Goal: Information Seeking & Learning: Find specific fact

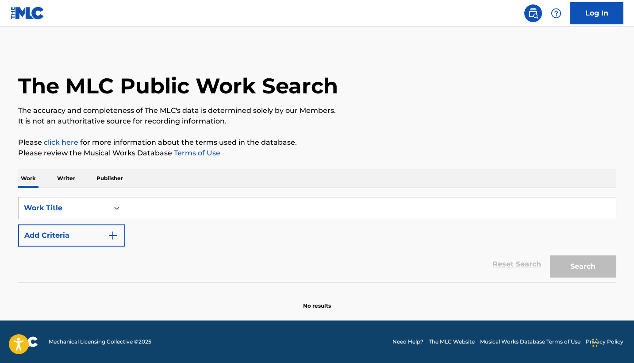
click at [221, 212] on input "Search Form" at bounding box center [370, 207] width 490 height 21
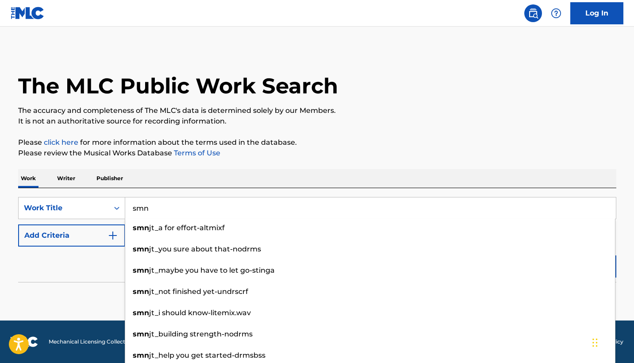
type input "smn"
click at [173, 178] on div "Work Writer Publisher" at bounding box center [317, 178] width 598 height 19
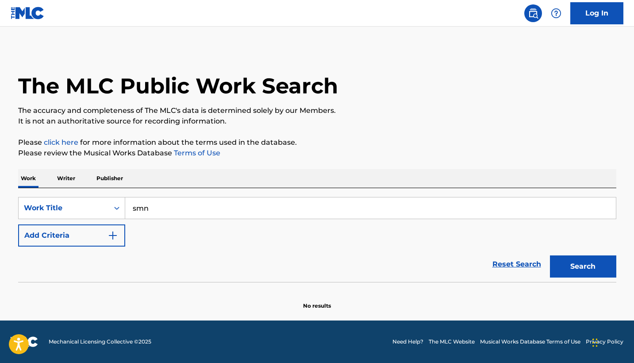
click at [73, 243] on button "Add Criteria" at bounding box center [71, 235] width 107 height 22
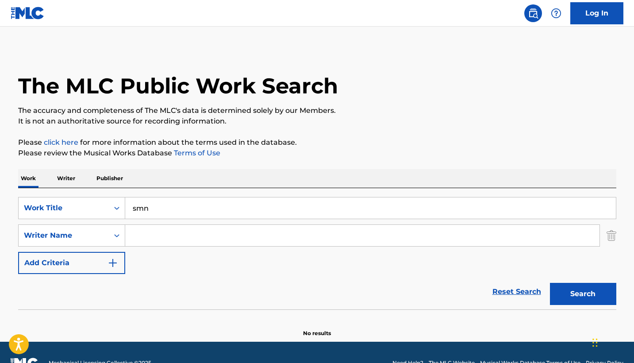
click at [141, 235] on input "Search Form" at bounding box center [362, 235] width 474 height 21
click at [453, 148] on p "Please review the Musical Works Database Terms of Use" at bounding box center [317, 153] width 598 height 11
click at [324, 238] on input "three" at bounding box center [362, 235] width 474 height 21
click at [558, 297] on button "Search" at bounding box center [583, 294] width 66 height 22
click at [137, 237] on input "tyreek" at bounding box center [362, 235] width 474 height 21
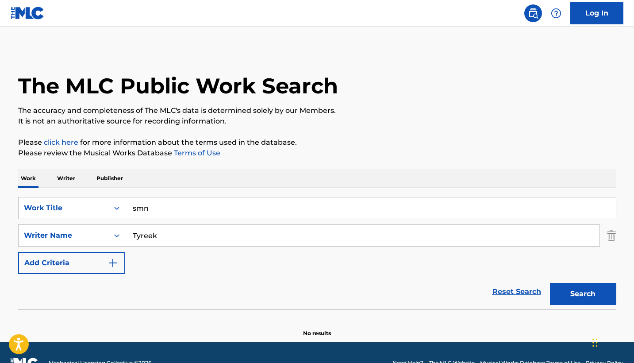
type input "Tyreek"
click at [562, 293] on button "Search" at bounding box center [583, 294] width 66 height 22
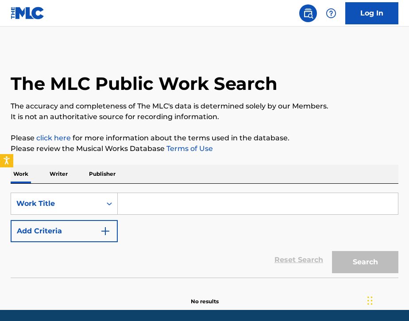
click at [143, 202] on input "Search Form" at bounding box center [258, 203] width 280 height 21
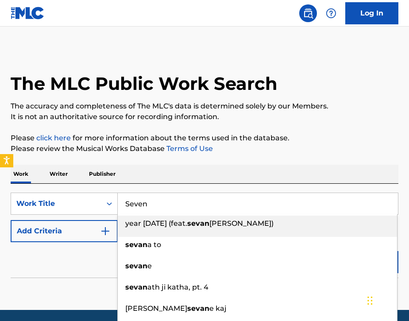
click at [187, 161] on div "The MLC Public Work Search The accuracy and completeness of The MLC's data is d…" at bounding box center [204, 177] width 409 height 256
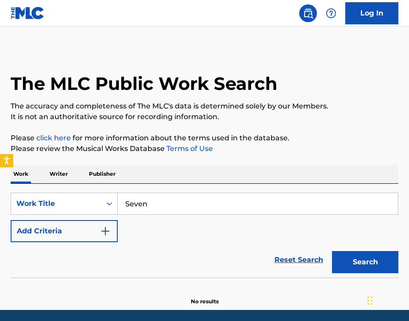
click at [153, 207] on input "Seven" at bounding box center [258, 203] width 280 height 21
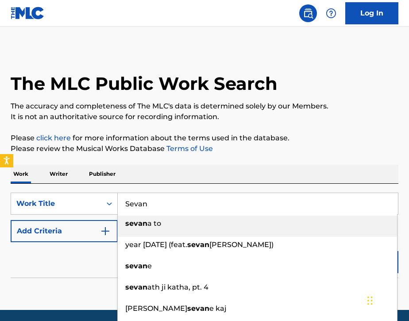
type input "Sevan"
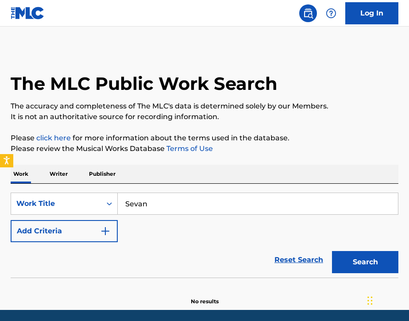
click at [373, 267] on button "Search" at bounding box center [365, 262] width 66 height 22
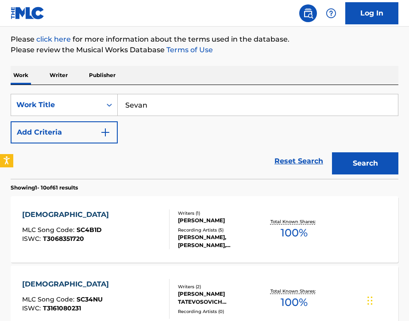
scroll to position [97, 0]
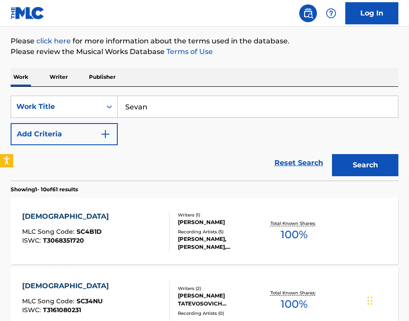
click at [47, 134] on button "Add Criteria" at bounding box center [64, 134] width 107 height 22
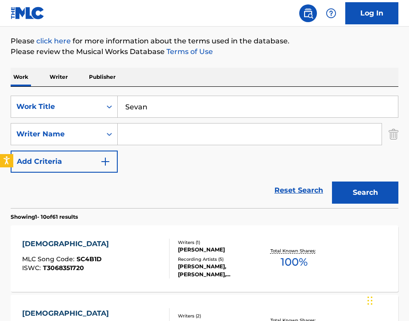
click at [148, 142] on input "Search Form" at bounding box center [250, 133] width 264 height 21
type input "m"
type input "[PERSON_NAME]"
click at [362, 197] on button "Search" at bounding box center [365, 192] width 66 height 22
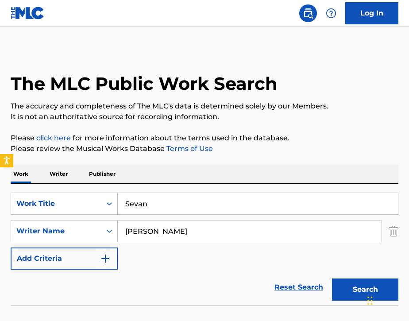
scroll to position [0, 0]
click at [182, 206] on input "Sevan" at bounding box center [258, 203] width 280 height 21
type input "S"
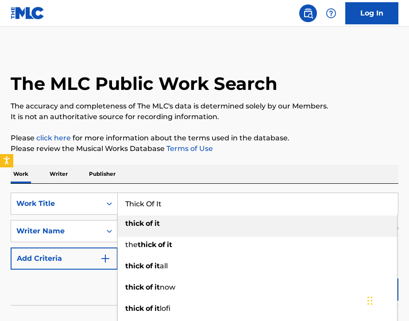
type input "Thick Of It"
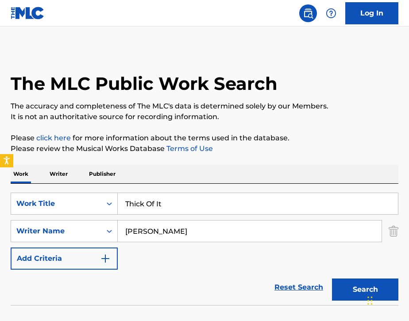
click at [197, 233] on input "[PERSON_NAME]" at bounding box center [250, 230] width 264 height 21
type input "M"
type input "[PERSON_NAME]"
click at [345, 285] on button "Search" at bounding box center [365, 289] width 66 height 22
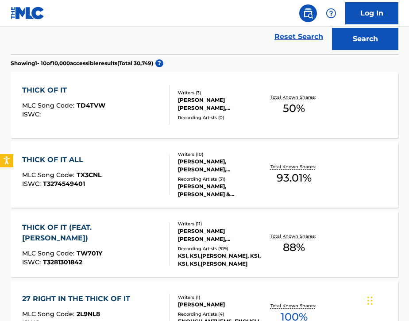
scroll to position [252, 0]
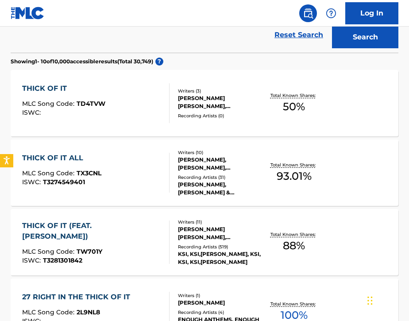
click at [133, 259] on div "THICK OF IT (FEAT. [PERSON_NAME]) MLC Song Code : TW701Y ISWC : T3281301842" at bounding box center [92, 241] width 140 height 43
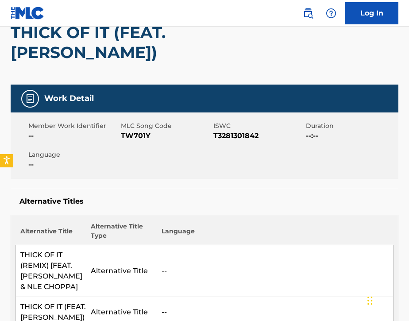
scroll to position [88, 0]
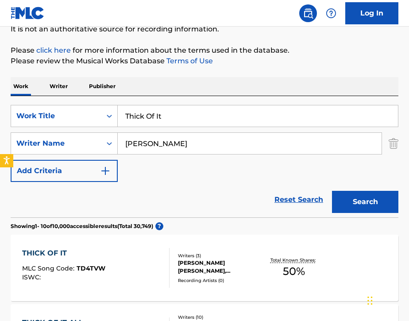
scroll to position [252, 0]
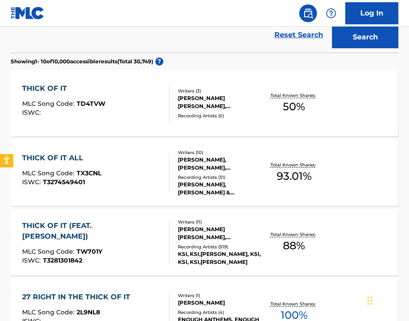
click at [304, 15] on img at bounding box center [307, 13] width 11 height 11
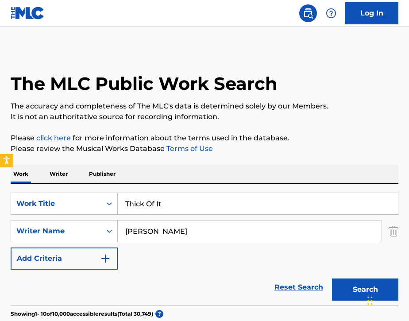
click at [173, 205] on input "Thick Of It" at bounding box center [258, 203] width 280 height 21
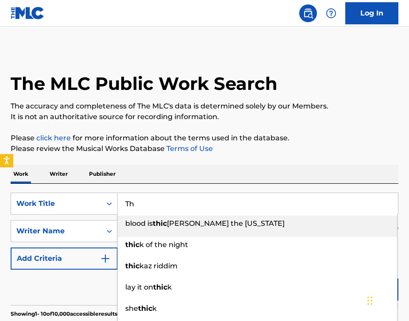
type input "T"
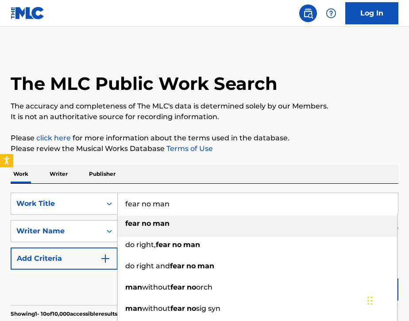
type input "fear no man"
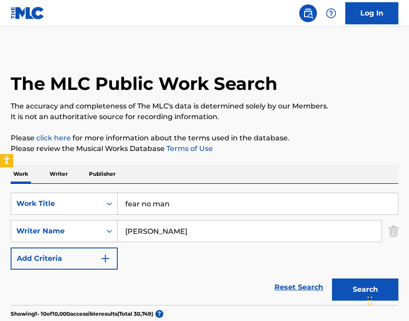
click at [210, 233] on input "[PERSON_NAME]" at bounding box center [250, 230] width 264 height 21
type input "A"
click at [240, 247] on div "SearchWithCriteriaddebae1a-0f3a-43d1-bf7f-ced8c3b2ec85 Work Title fear no man S…" at bounding box center [204, 230] width 387 height 77
click at [346, 283] on button "Search" at bounding box center [365, 289] width 66 height 22
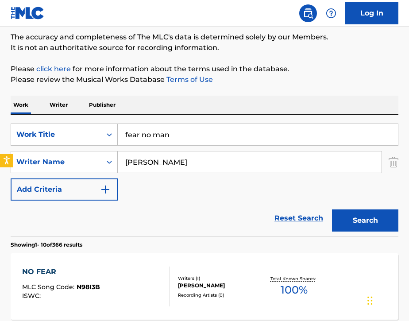
scroll to position [67, 0]
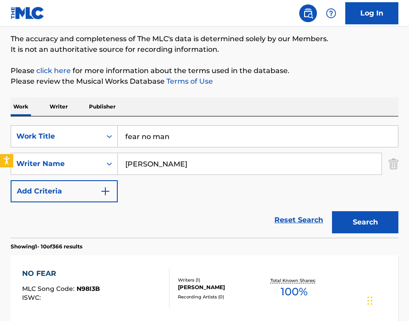
click at [161, 167] on input "[PERSON_NAME]" at bounding box center [250, 163] width 264 height 21
click at [344, 217] on button "Search" at bounding box center [365, 222] width 66 height 22
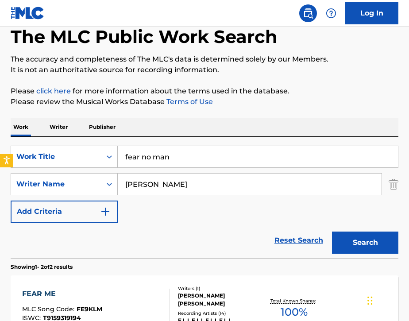
scroll to position [46, 0]
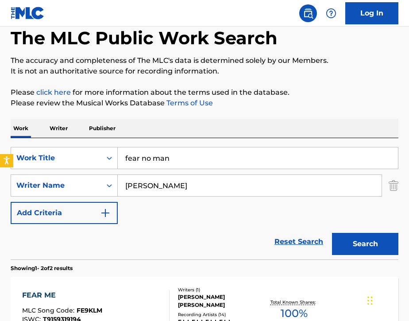
click at [189, 193] on input "[PERSON_NAME]" at bounding box center [250, 185] width 264 height 21
type input "E"
click at [363, 249] on button "Search" at bounding box center [365, 244] width 66 height 22
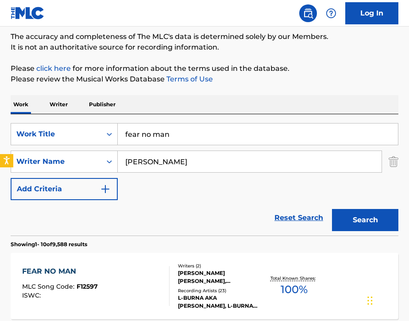
scroll to position [65, 0]
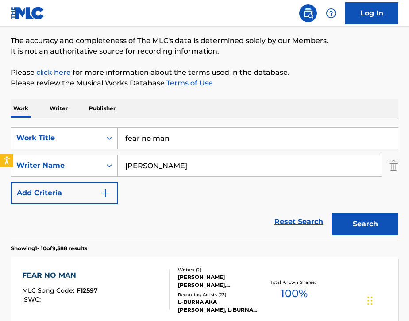
click at [165, 169] on input "[PERSON_NAME]" at bounding box center [250, 165] width 264 height 21
type input "S"
type input "[PERSON_NAME]"
click at [354, 216] on button "Search" at bounding box center [365, 224] width 66 height 22
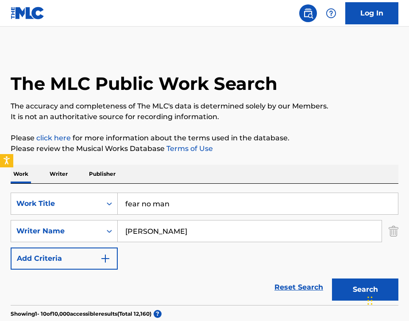
scroll to position [0, 0]
click at [170, 206] on input "fear no man" at bounding box center [258, 203] width 280 height 21
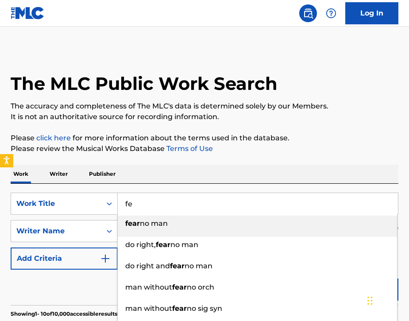
type input "f"
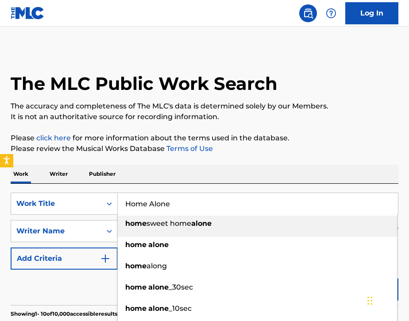
type input "Home Alone"
click at [170, 170] on div "Work Writer Publisher" at bounding box center [204, 173] width 387 height 19
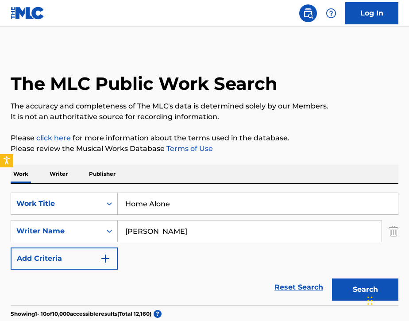
click at [168, 229] on input "[PERSON_NAME]" at bounding box center [250, 230] width 264 height 21
type input "M"
click at [195, 271] on div "Reset Search Search" at bounding box center [204, 286] width 387 height 35
click at [345, 288] on button "Search" at bounding box center [365, 289] width 66 height 22
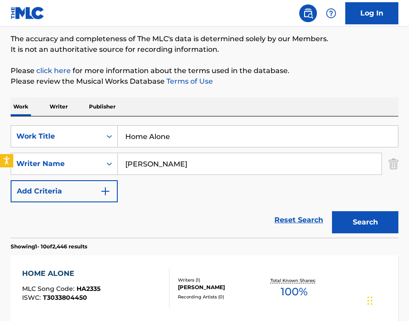
scroll to position [66, 0]
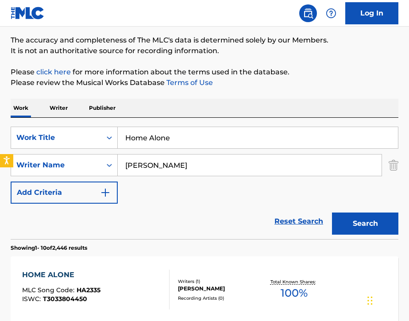
click at [172, 172] on input "[PERSON_NAME]" at bounding box center [250, 164] width 264 height 21
type input "[PERSON_NAME]"
click at [357, 219] on button "Search" at bounding box center [365, 223] width 66 height 22
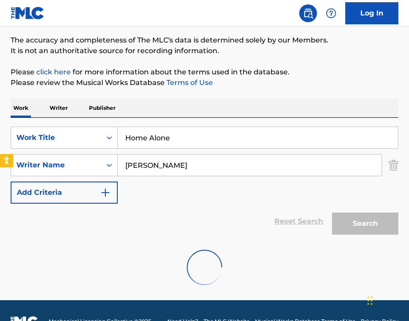
scroll to position [59, 0]
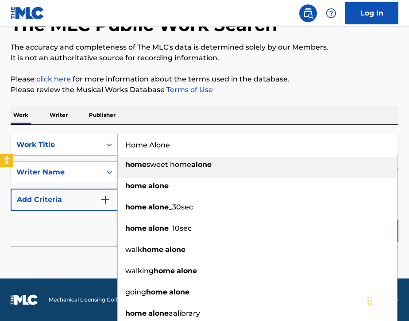
drag, startPoint x: 198, startPoint y: 148, endPoint x: 106, endPoint y: 149, distance: 92.0
click at [106, 148] on div "SearchWithCriteriaddebae1a-0f3a-43d1-bf7f-ced8c3b2ec85 Work Title Home Alone ho…" at bounding box center [204, 145] width 387 height 22
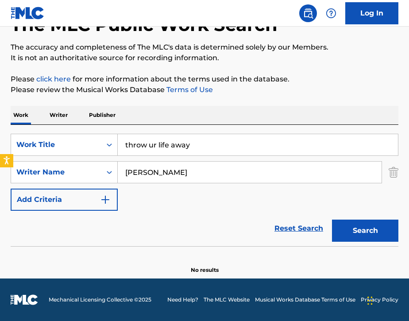
type input "throw ur life away"
click at [210, 173] on input "[PERSON_NAME]" at bounding box center [250, 171] width 264 height 21
type input "A"
type input "[PERSON_NAME]"
click at [362, 229] on button "Search" at bounding box center [365, 230] width 66 height 22
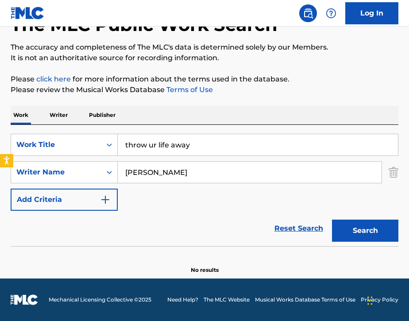
drag, startPoint x: 210, startPoint y: 149, endPoint x: 130, endPoint y: 150, distance: 80.5
click at [130, 150] on input "throw ur life away" at bounding box center [258, 144] width 280 height 21
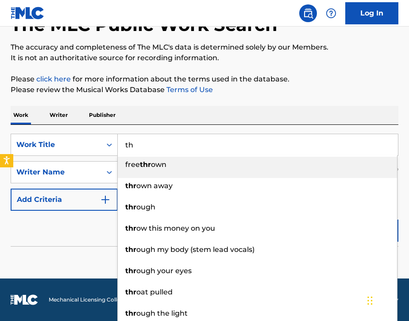
type input "t"
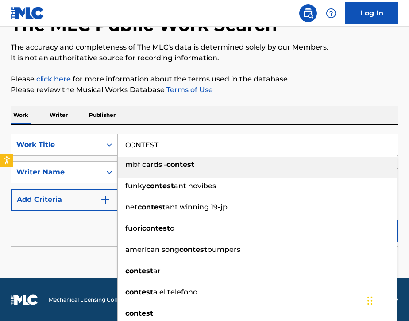
type input "CONTEST"
click at [147, 116] on div "Work Writer Publisher" at bounding box center [204, 115] width 387 height 19
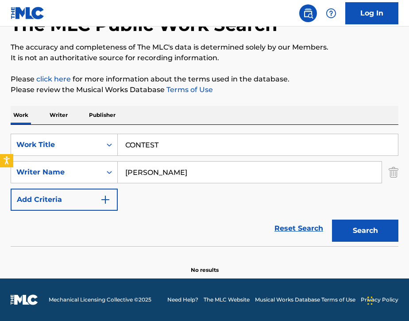
click at [173, 171] on input "[PERSON_NAME]" at bounding box center [250, 171] width 264 height 21
type input "B"
click at [351, 236] on button "Search" at bounding box center [365, 230] width 66 height 22
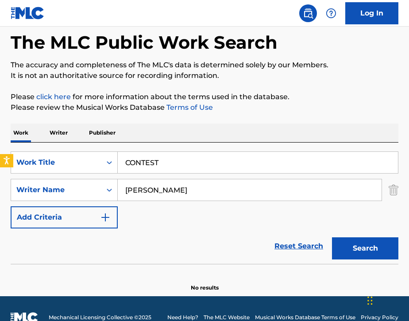
click at [187, 188] on input "[PERSON_NAME]" at bounding box center [250, 189] width 264 height 21
type input "A"
type input "[PERSON_NAME]"
click at [340, 246] on button "Search" at bounding box center [365, 248] width 66 height 22
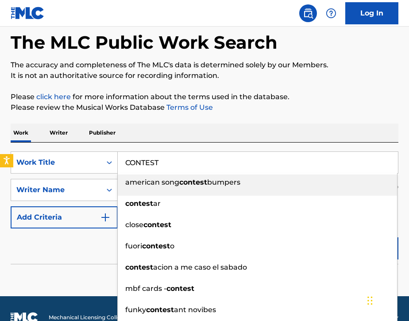
drag, startPoint x: 176, startPoint y: 164, endPoint x: 122, endPoint y: 162, distance: 54.0
click at [122, 162] on input "CONTEST" at bounding box center [258, 162] width 280 height 21
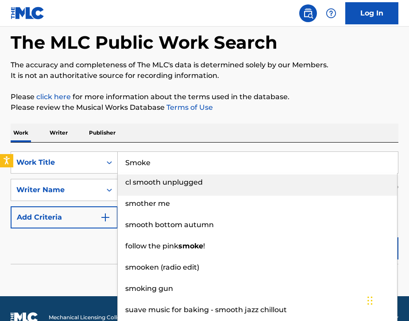
type input "Smoke"
click at [134, 135] on div "Work Writer Publisher" at bounding box center [204, 132] width 387 height 19
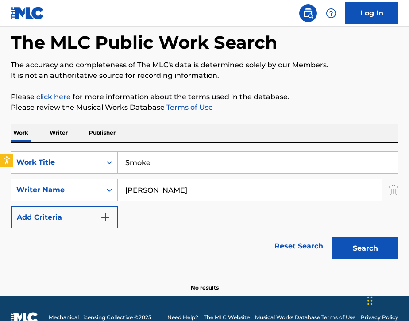
click at [190, 189] on input "[PERSON_NAME]" at bounding box center [250, 189] width 264 height 21
type input "J"
type input "[PERSON_NAME]"
click at [383, 240] on button "Search" at bounding box center [365, 248] width 66 height 22
click at [177, 163] on input "Smoke" at bounding box center [258, 162] width 280 height 21
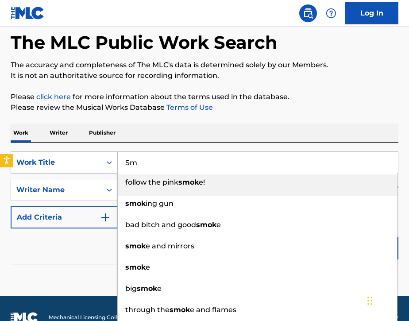
type input "S"
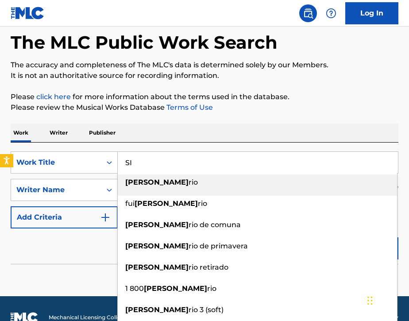
type input "S"
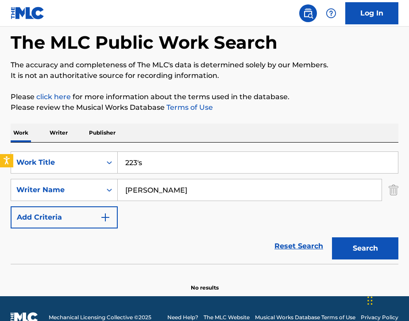
type input "223's"
click at [185, 195] on input "[PERSON_NAME]" at bounding box center [250, 189] width 264 height 21
type input "A"
click at [349, 246] on button "Search" at bounding box center [365, 248] width 66 height 22
click at [190, 194] on input "[PERSON_NAME]" at bounding box center [250, 189] width 264 height 21
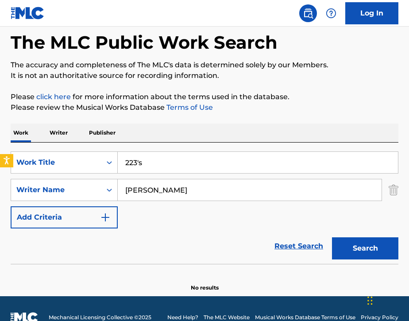
type input "Edga"
